Goal: Download file/media

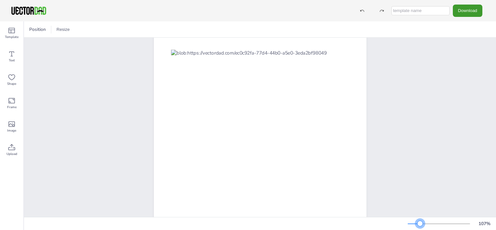
scroll to position [40, 0]
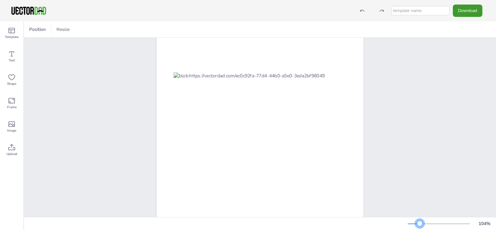
drag, startPoint x: 419, startPoint y: 225, endPoint x: 420, endPoint y: 217, distance: 7.9
click at [420, 217] on div "104 %" at bounding box center [260, 223] width 472 height 13
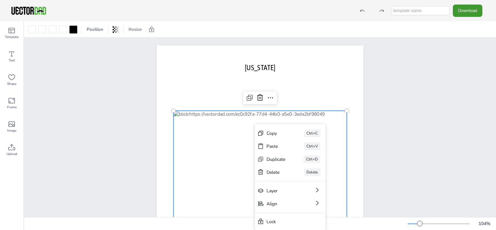
scroll to position [0, 0]
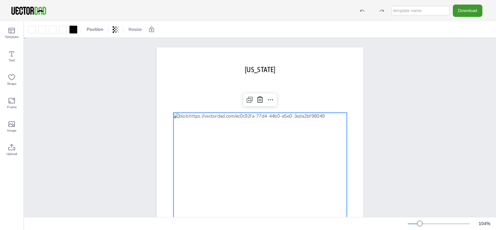
click at [401, 132] on div "[DOMAIN_NAME] [US_STATE]" at bounding box center [260, 181] width 472 height 287
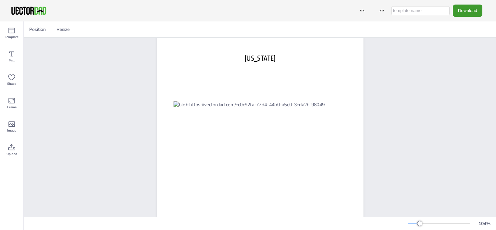
scroll to position [65, 0]
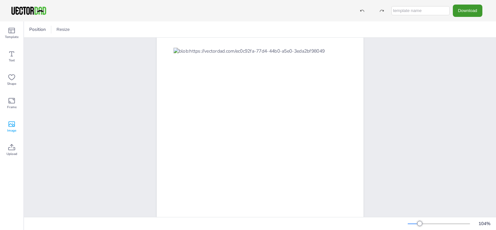
click at [11, 126] on icon at bounding box center [11, 124] width 6 height 6
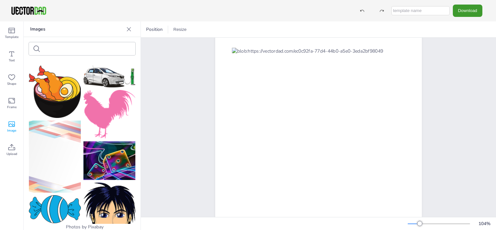
click at [11, 126] on icon at bounding box center [11, 124] width 6 height 6
click at [130, 30] on icon at bounding box center [129, 29] width 6 height 6
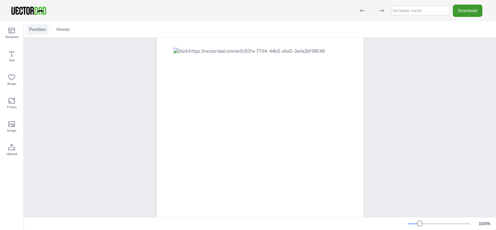
click at [30, 27] on span "Position" at bounding box center [37, 29] width 19 height 6
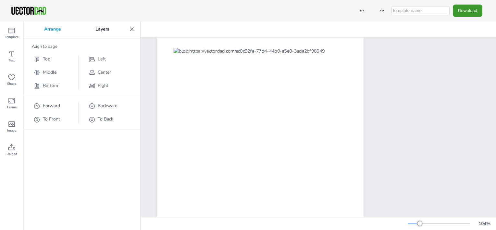
click at [30, 27] on p "Arrange" at bounding box center [52, 29] width 51 height 16
click at [132, 27] on icon at bounding box center [132, 29] width 6 height 6
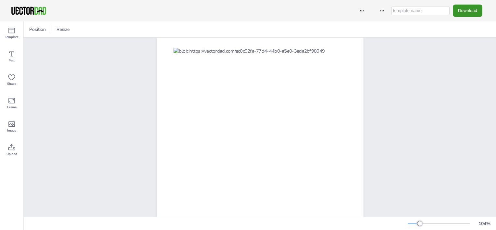
click at [475, 10] on button "Download" at bounding box center [468, 11] width 30 height 12
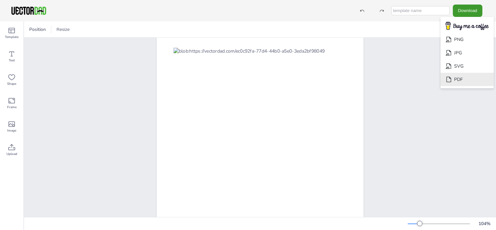
click at [462, 79] on li "PDF" at bounding box center [466, 79] width 53 height 13
